Goal: Answer question/provide support

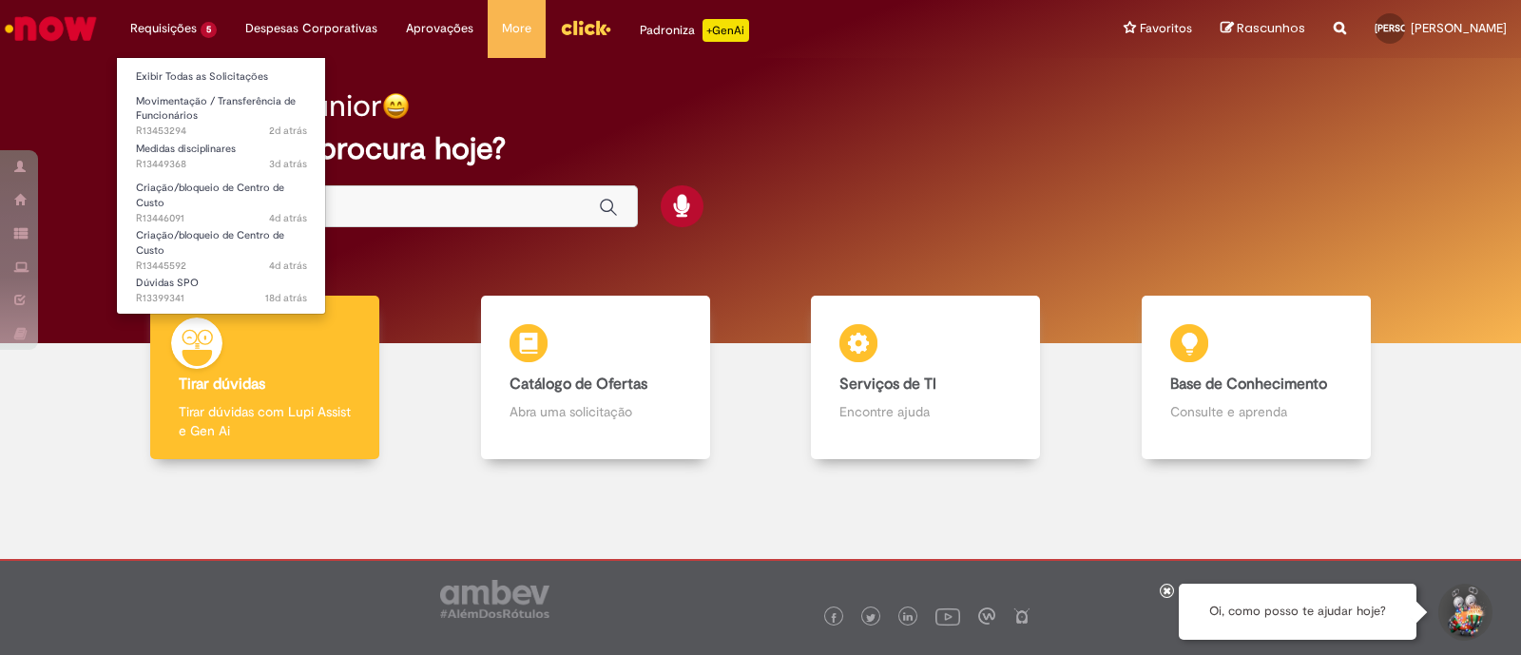
click at [163, 64] on li "Exibir Todas as Solicitações" at bounding box center [221, 75] width 209 height 25
click at [162, 72] on link "Exibir Todas as Solicitações" at bounding box center [221, 77] width 209 height 21
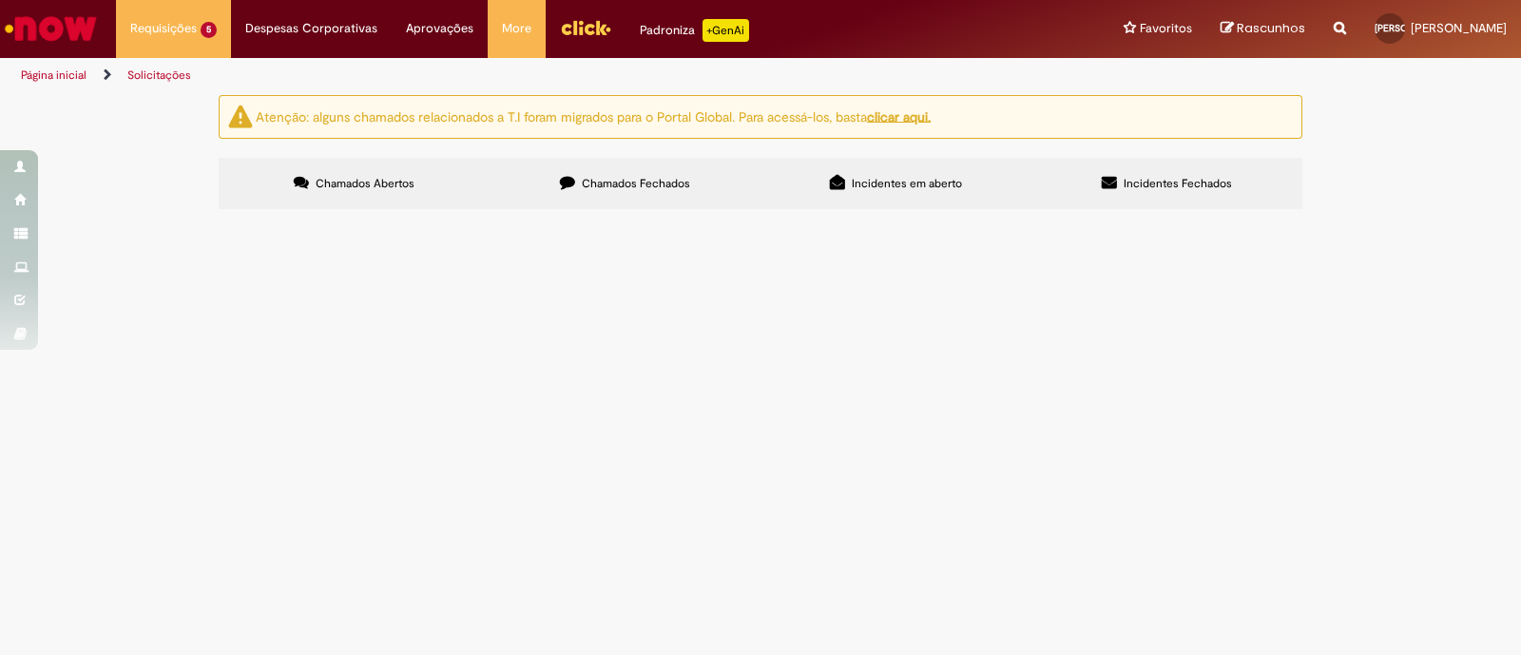
click at [0, 0] on span "Boa tarde, Workday ainda está sem a opção de movimento dentro da mesma posição …" at bounding box center [0, 0] width 0 height 0
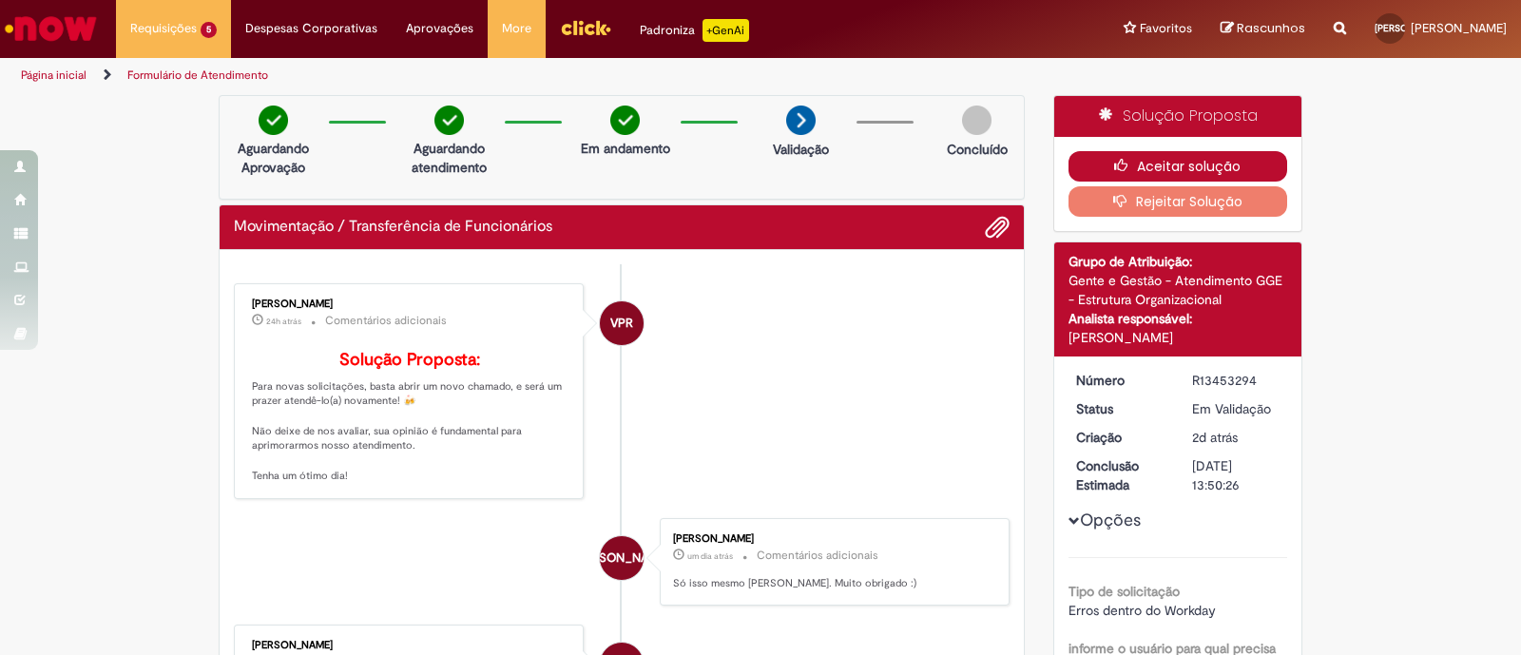
click at [1197, 174] on button "Aceitar solução" at bounding box center [1178, 166] width 220 height 30
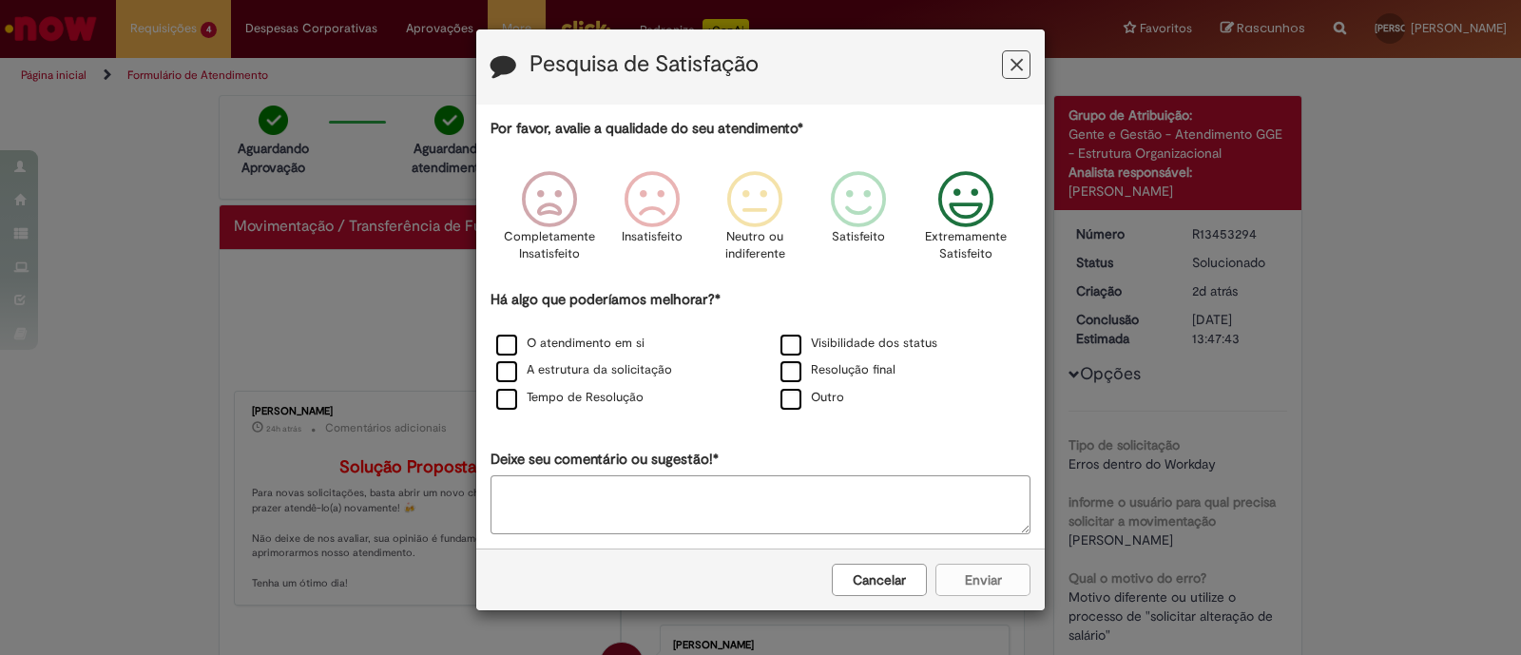
click at [958, 215] on icon "Feedback" at bounding box center [966, 199] width 71 height 57
click at [531, 339] on label "O atendimento em si" at bounding box center [570, 344] width 148 height 18
click at [553, 353] on div "O atendimento em si" at bounding box center [618, 345] width 280 height 24
drag, startPoint x: 564, startPoint y: 403, endPoint x: 780, endPoint y: 439, distance: 219.7
click at [566, 406] on div "Tempo de Resolução" at bounding box center [618, 399] width 280 height 24
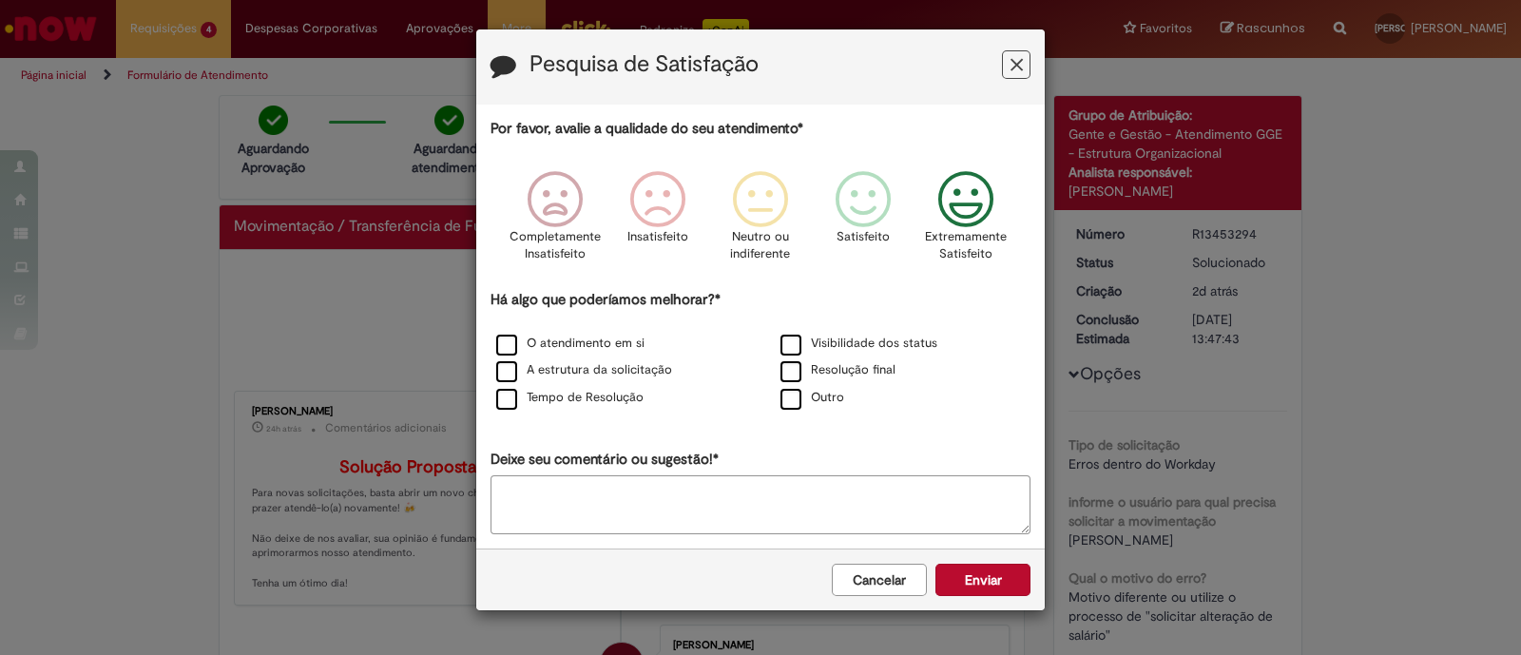
click at [494, 401] on div "Tempo de Resolução" at bounding box center [618, 399] width 280 height 24
click at [509, 401] on label "Tempo de Resolução" at bounding box center [569, 398] width 147 height 18
click at [1003, 573] on button "Enviar" at bounding box center [982, 580] width 95 height 32
